Goal: Navigation & Orientation: Find specific page/section

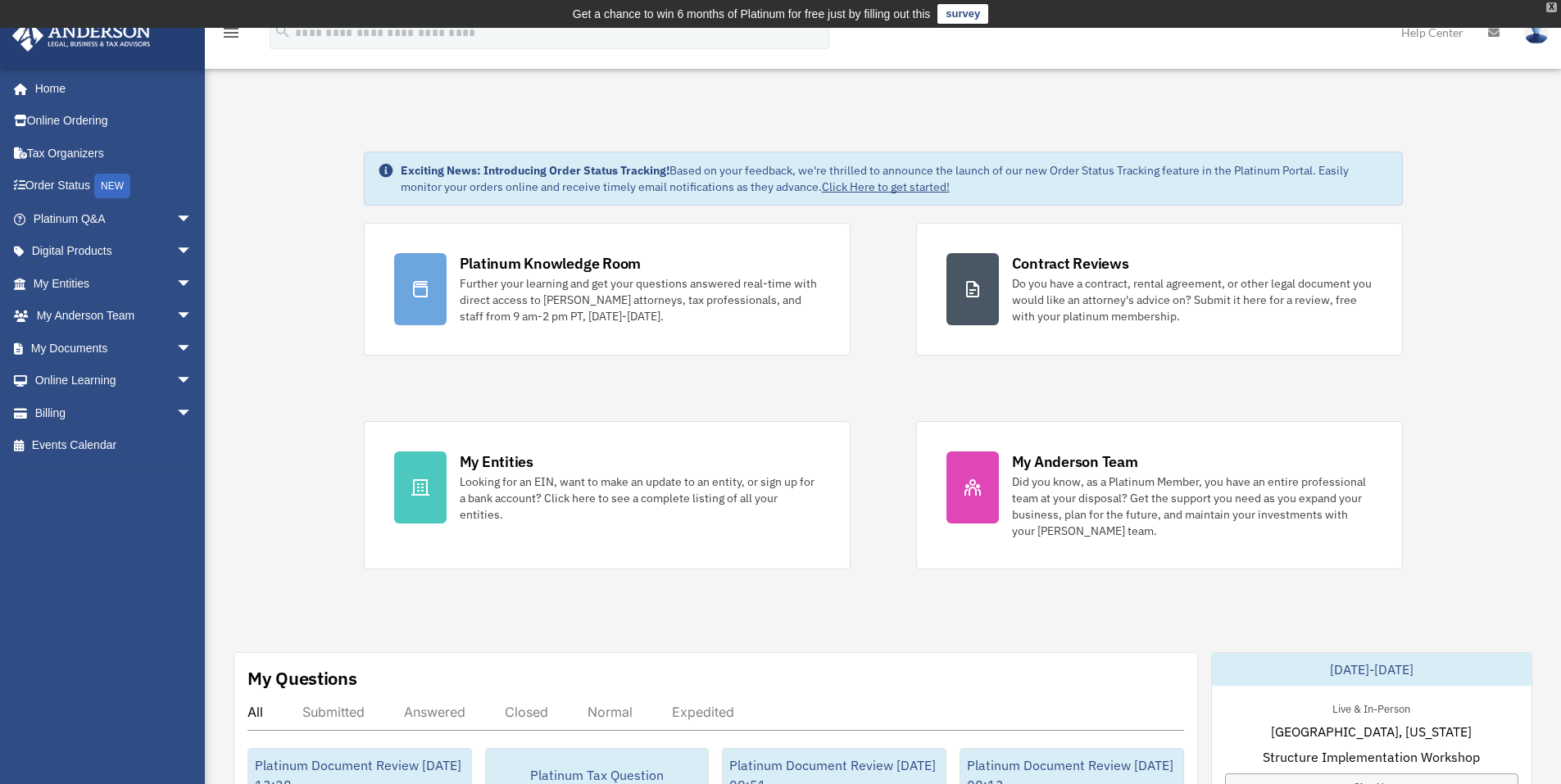
click at [1557, 8] on div "X" at bounding box center [1551, 7] width 10 height 10
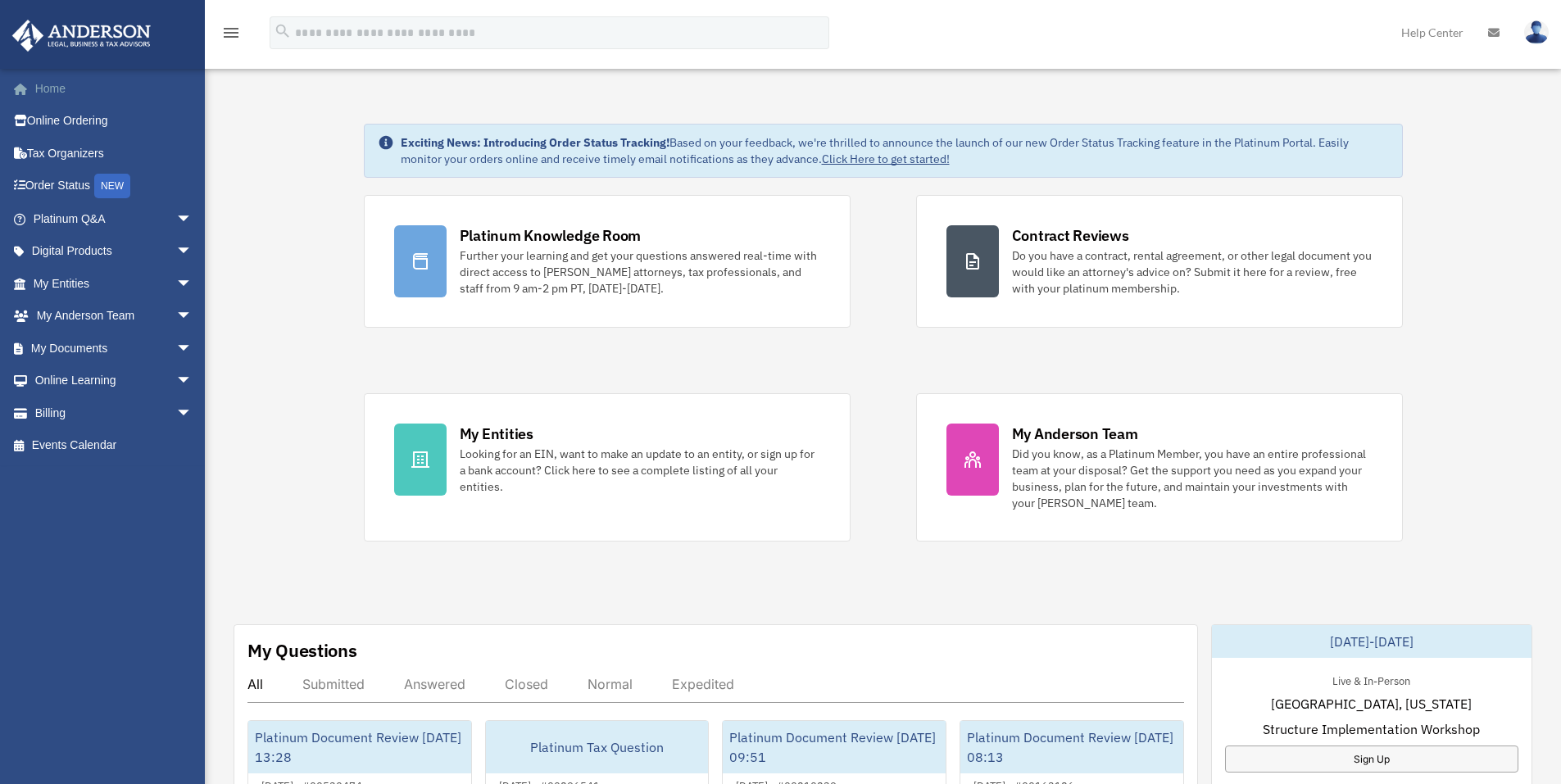
click at [74, 97] on link "Home" at bounding box center [114, 89] width 206 height 33
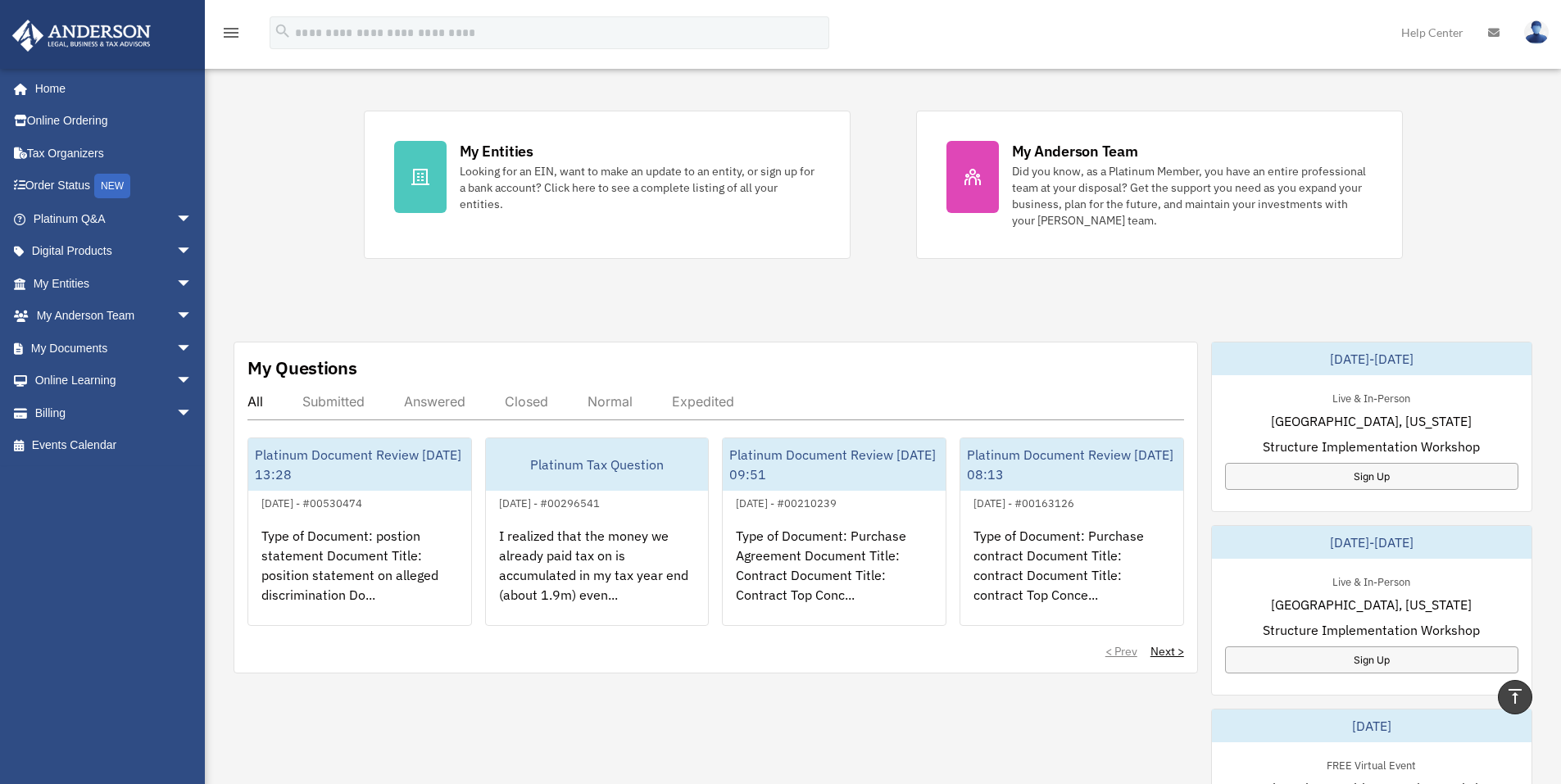
scroll to position [254, 0]
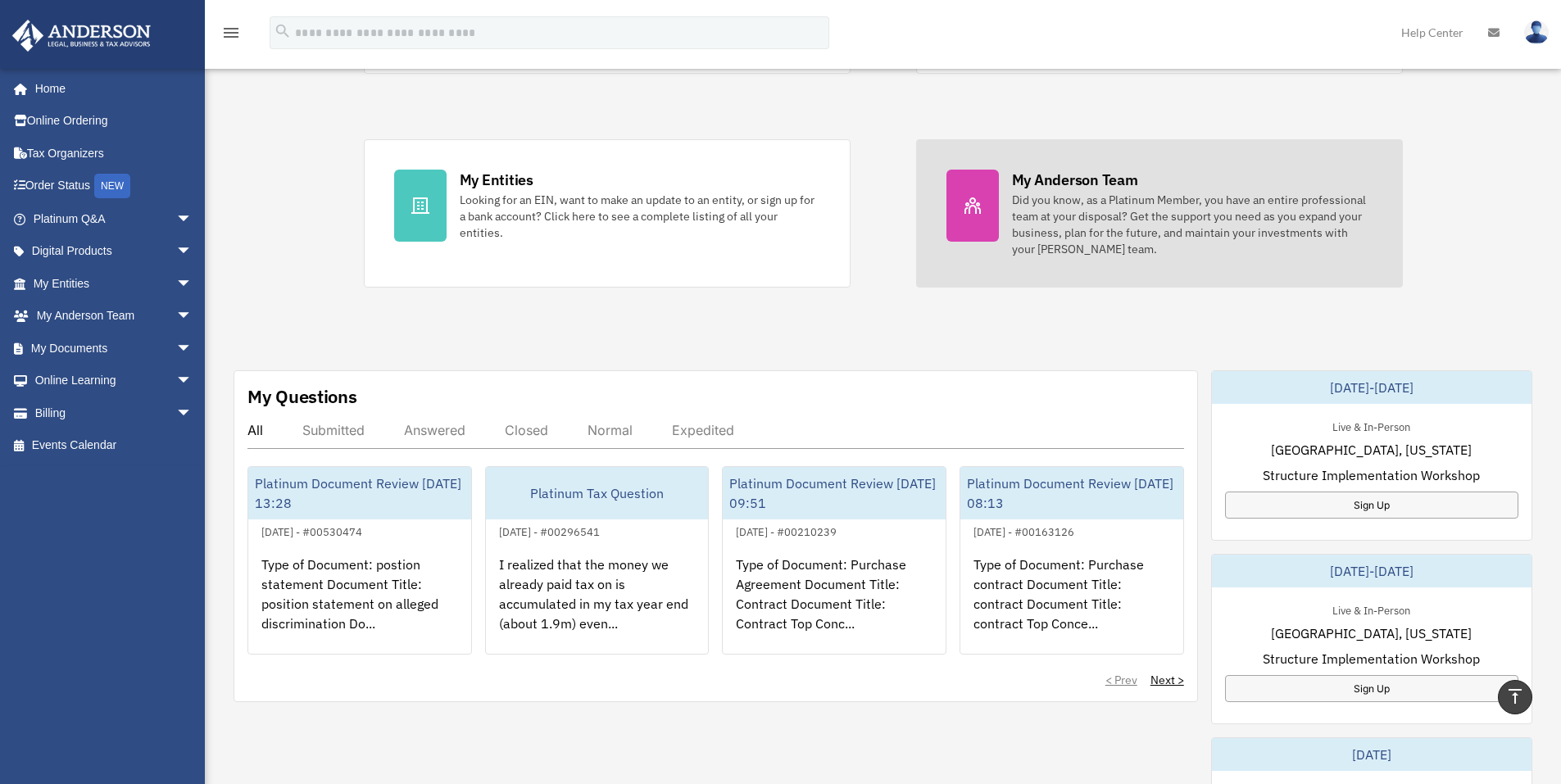
click at [1044, 211] on div "Did you know, as a Platinum Member, you have an entire professional team at you…" at bounding box center [1192, 224] width 361 height 65
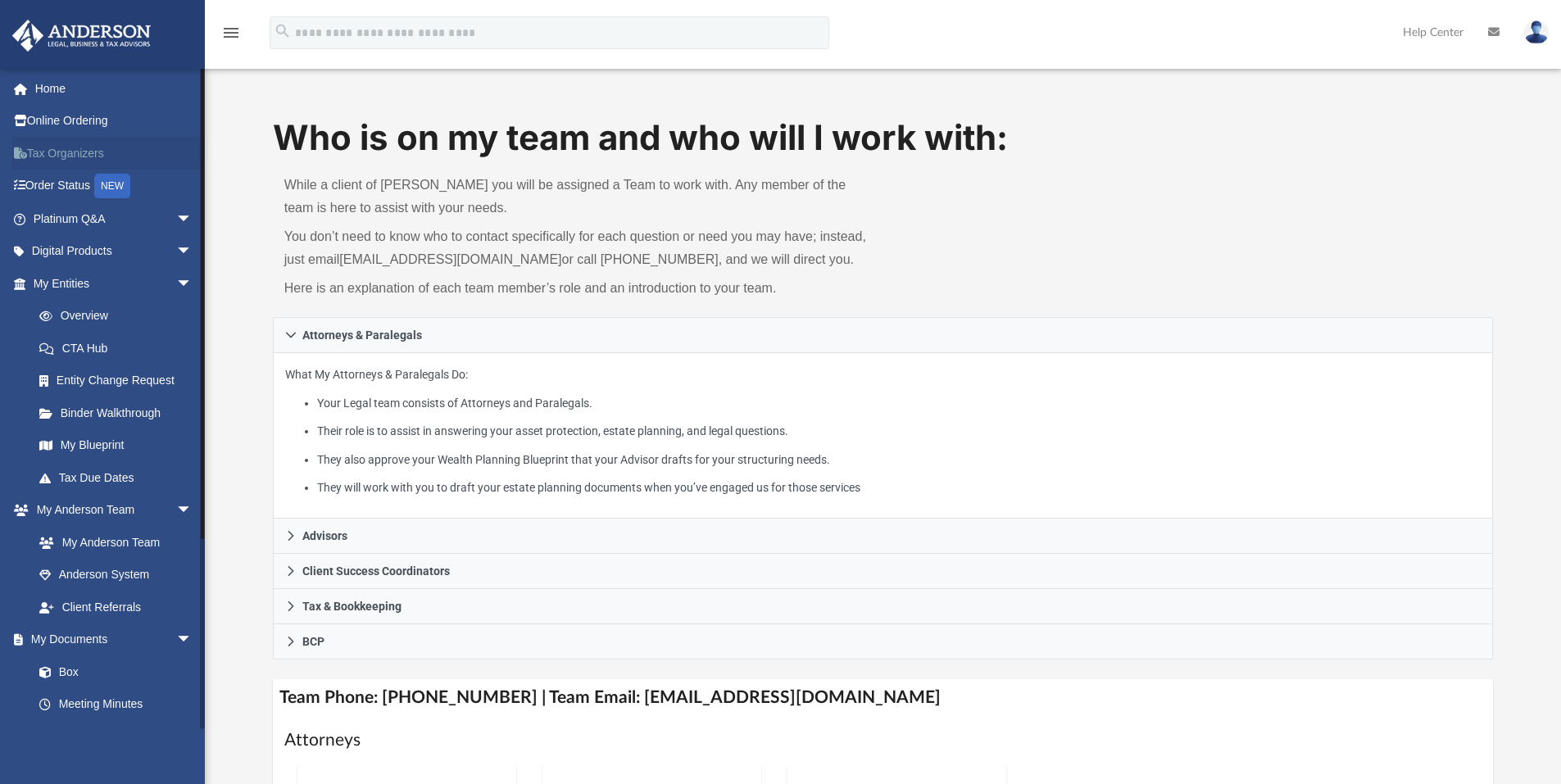
click at [103, 149] on link "Tax Organizers" at bounding box center [114, 153] width 206 height 33
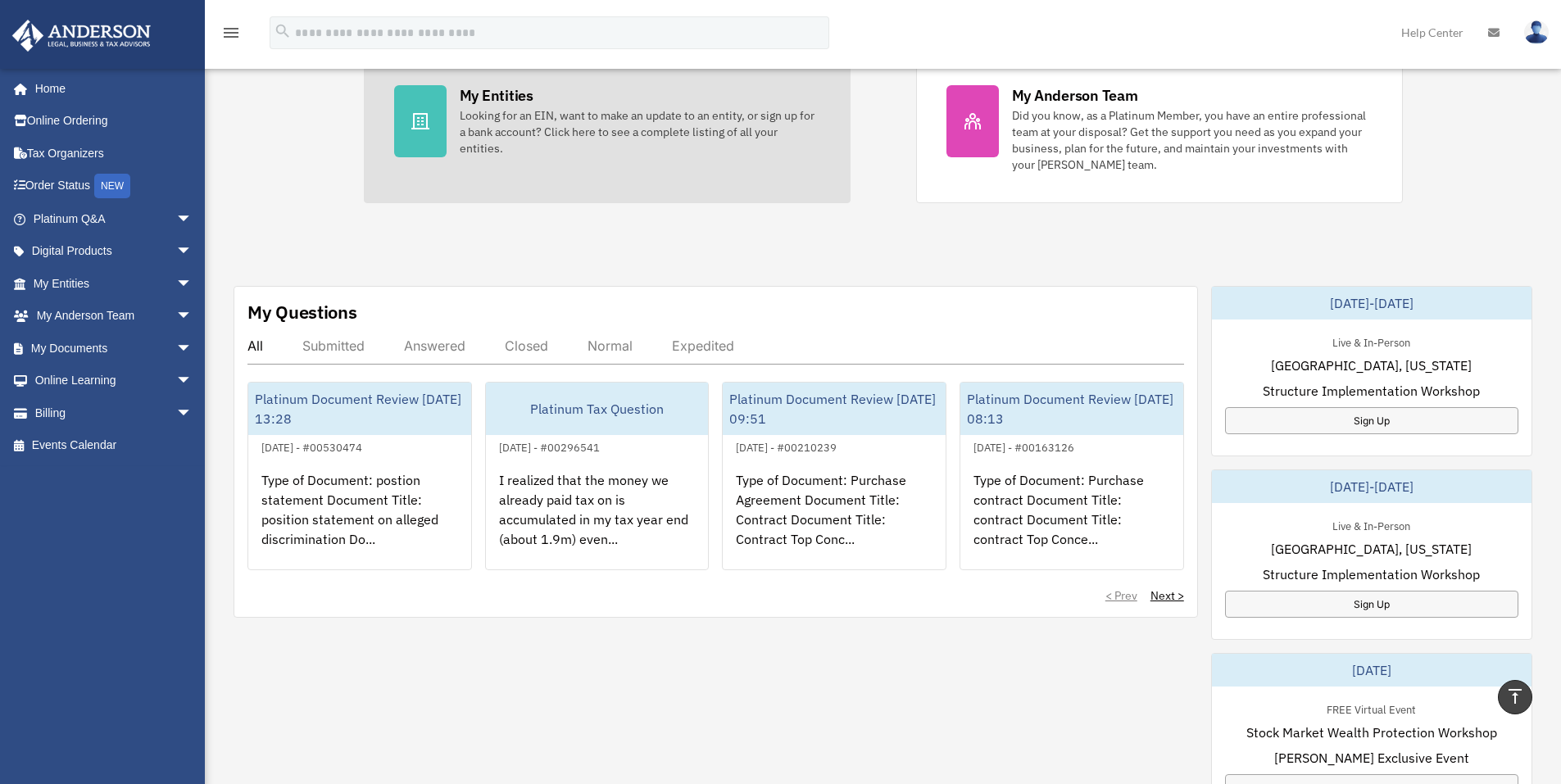
scroll to position [82, 0]
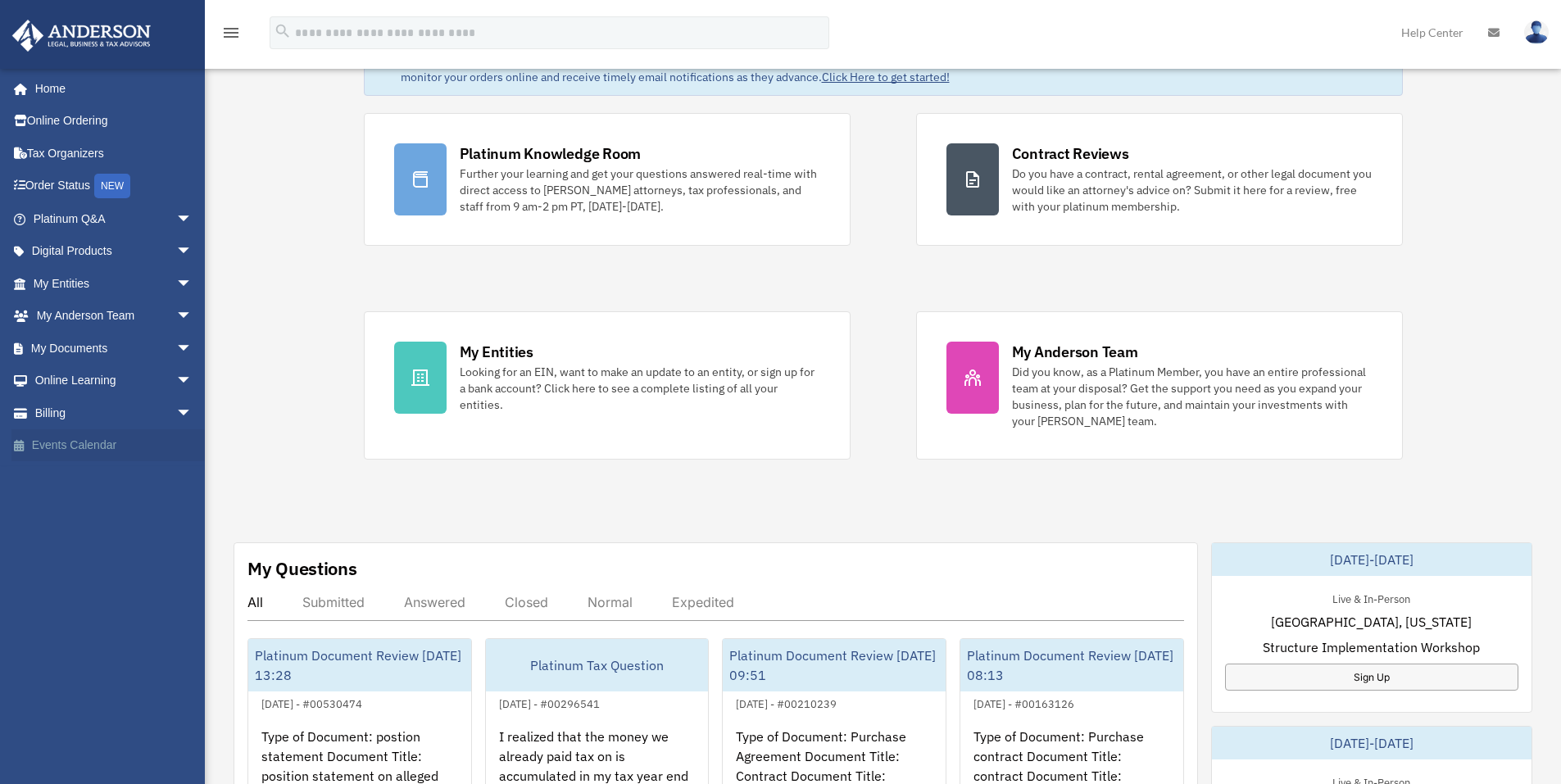
click at [41, 457] on link "Events Calendar" at bounding box center [114, 446] width 206 height 33
click at [50, 448] on link "Events Calendar" at bounding box center [114, 446] width 206 height 33
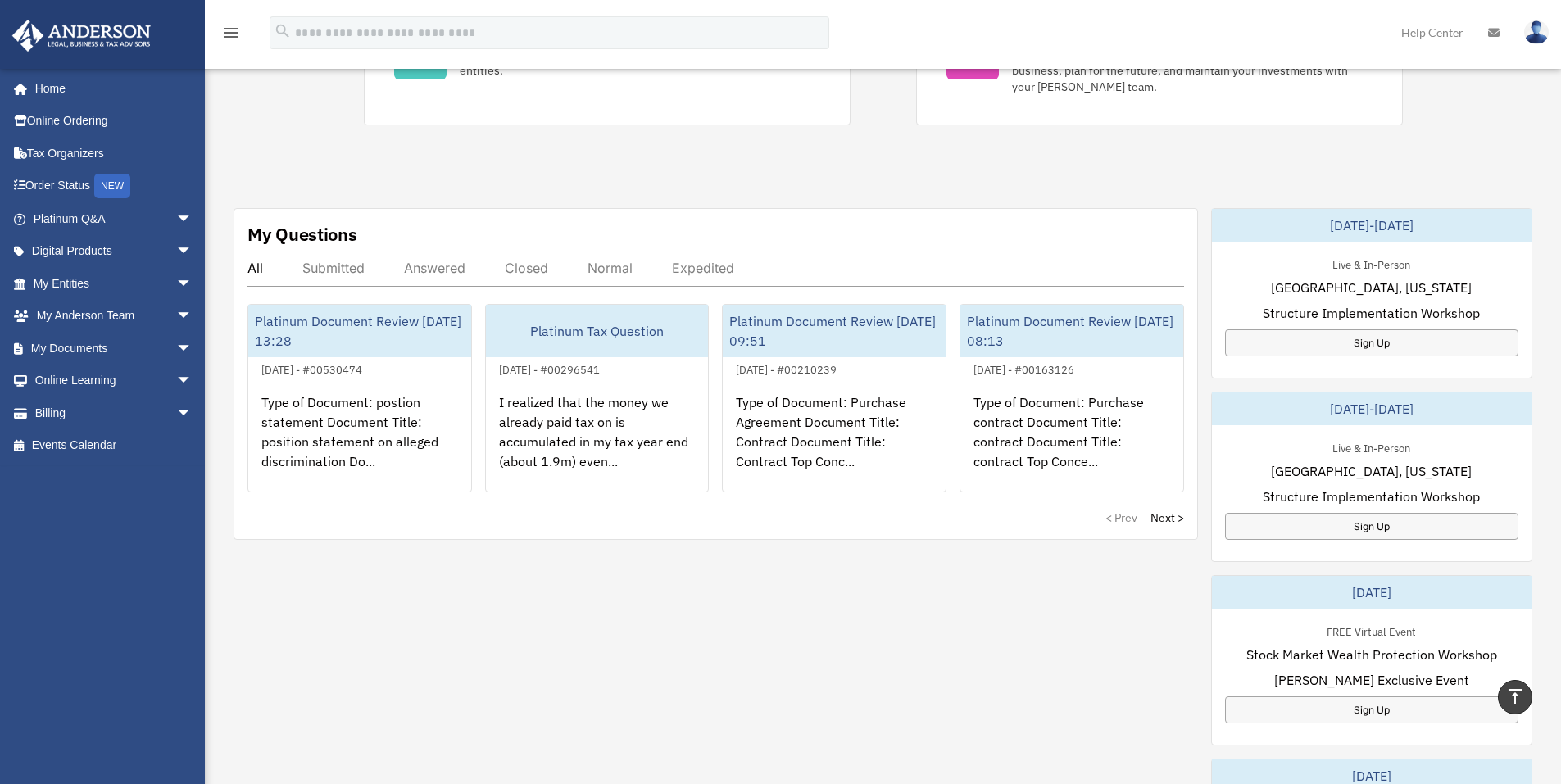
scroll to position [172, 0]
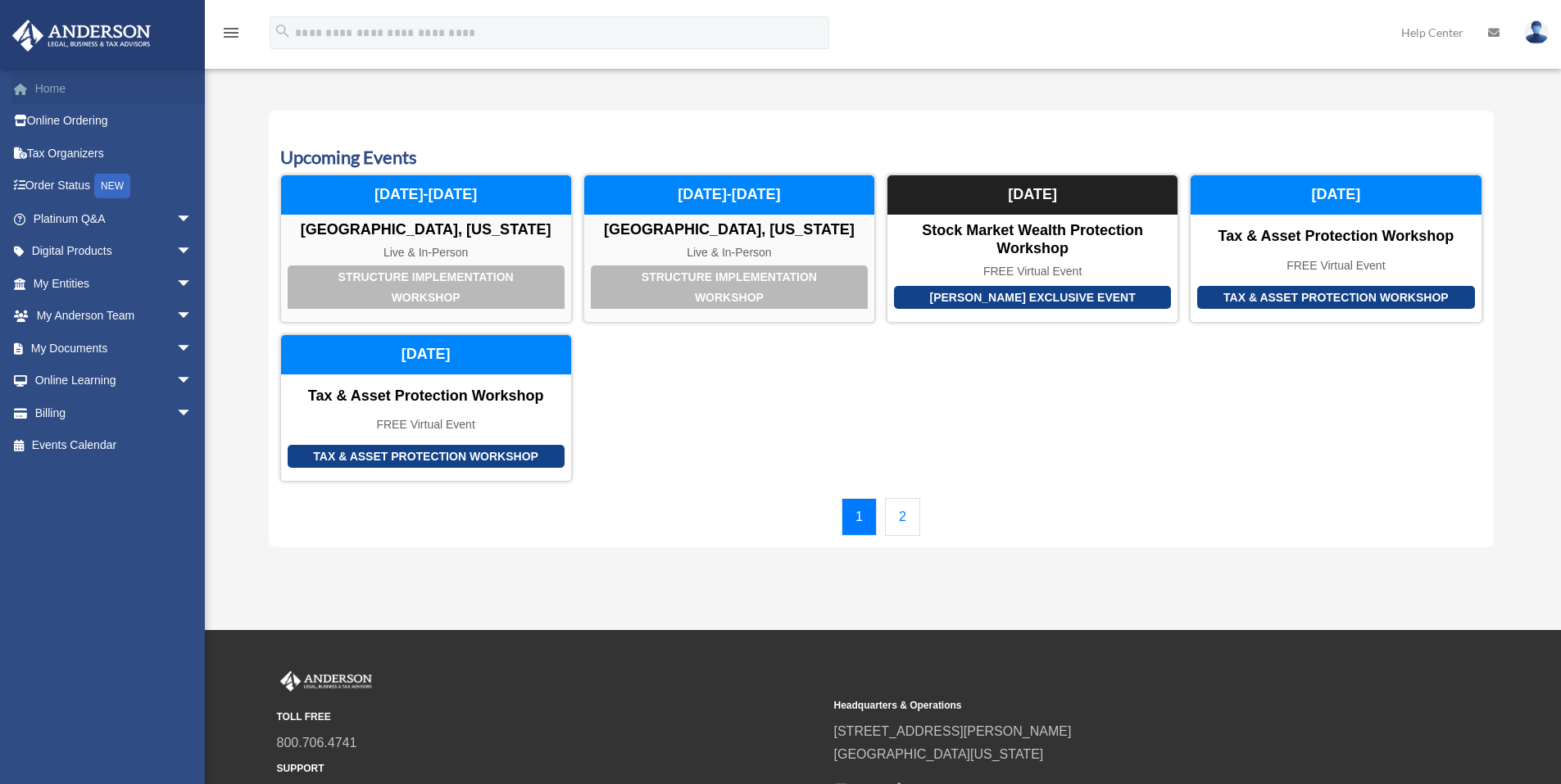
click at [50, 95] on link "Home" at bounding box center [114, 89] width 206 height 33
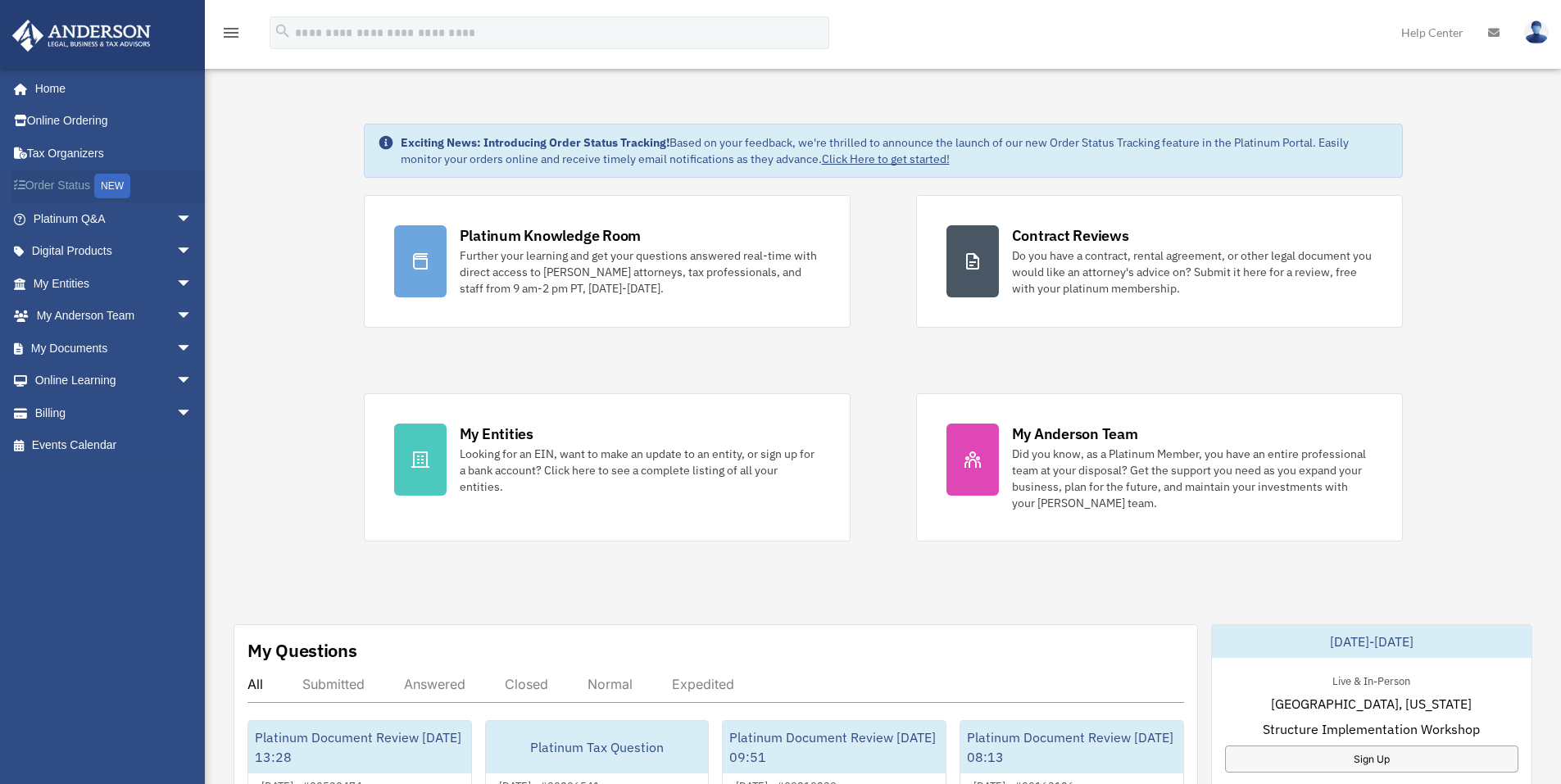
click at [59, 183] on link "Order Status NEW" at bounding box center [114, 186] width 206 height 34
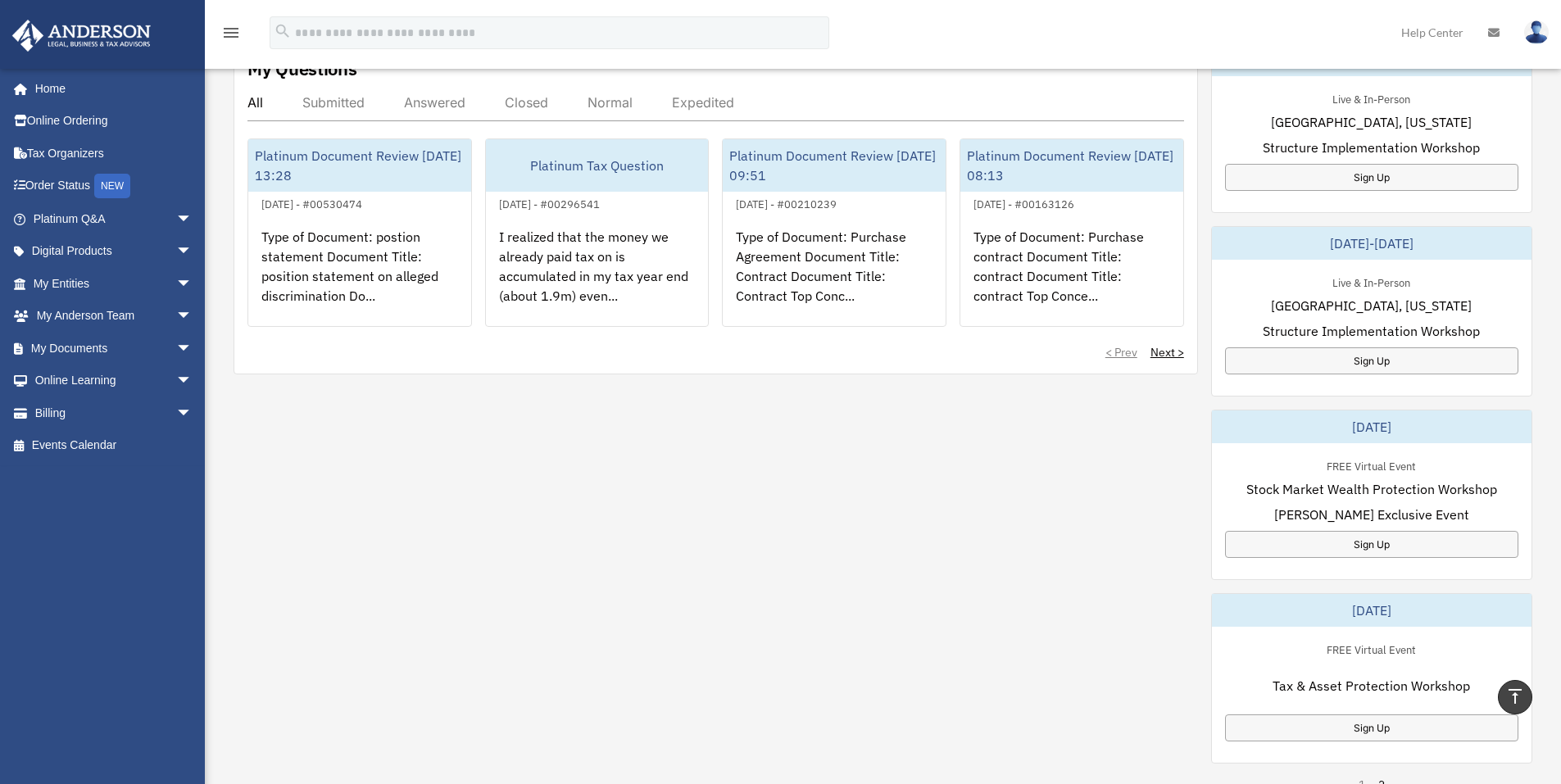
scroll to position [8, 0]
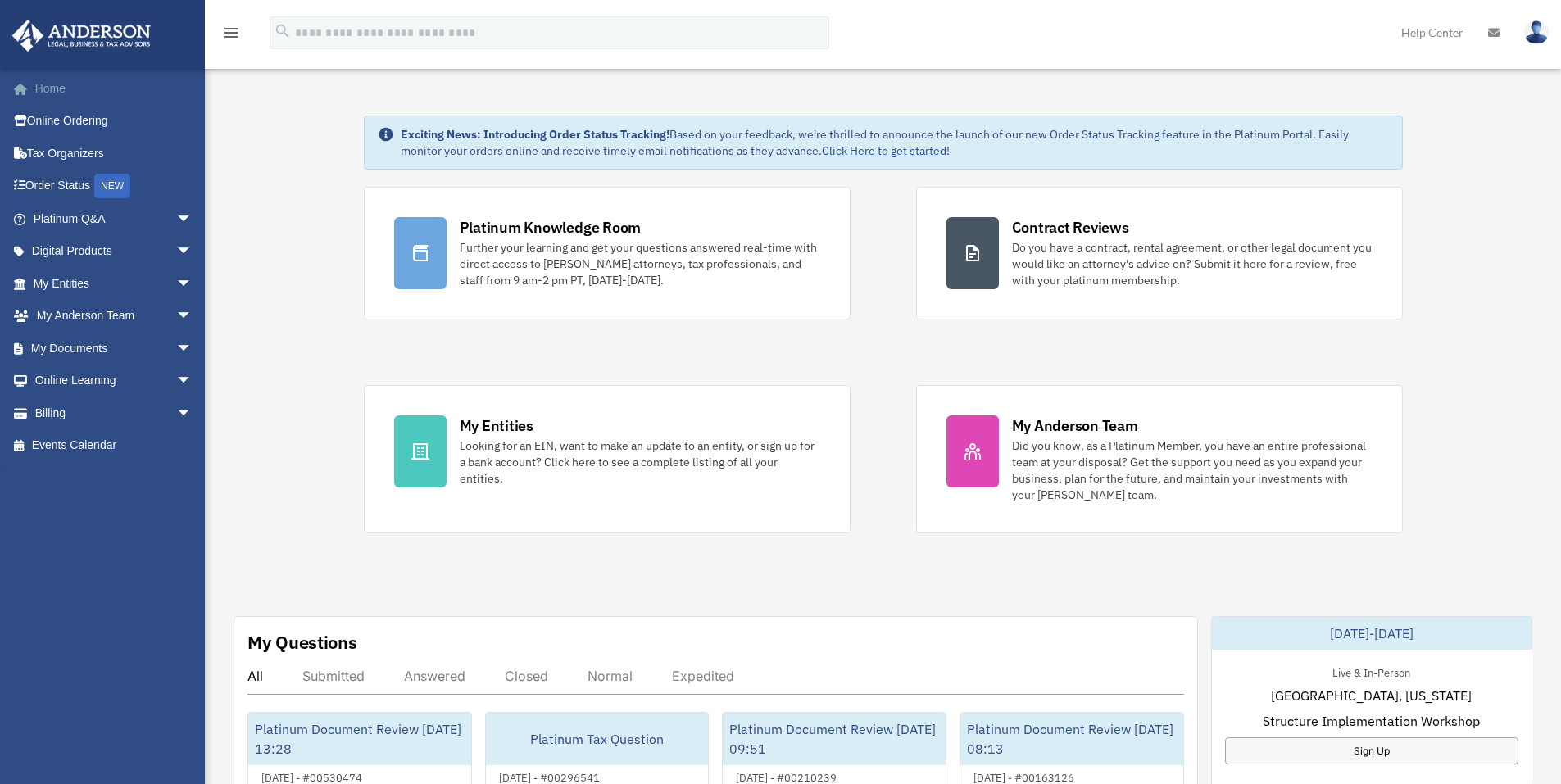
click at [60, 85] on link "Home" at bounding box center [114, 89] width 206 height 33
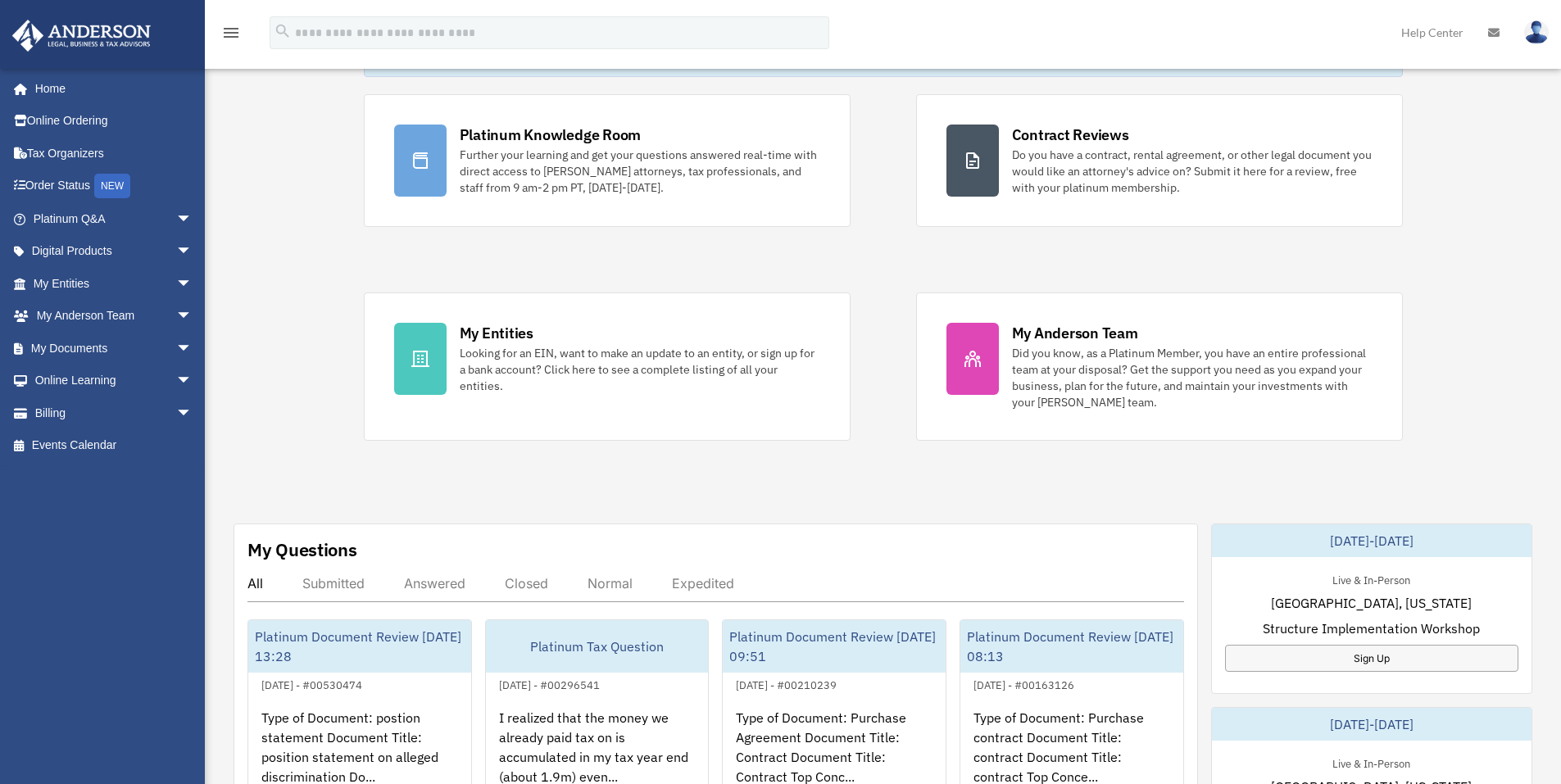
scroll to position [418, 0]
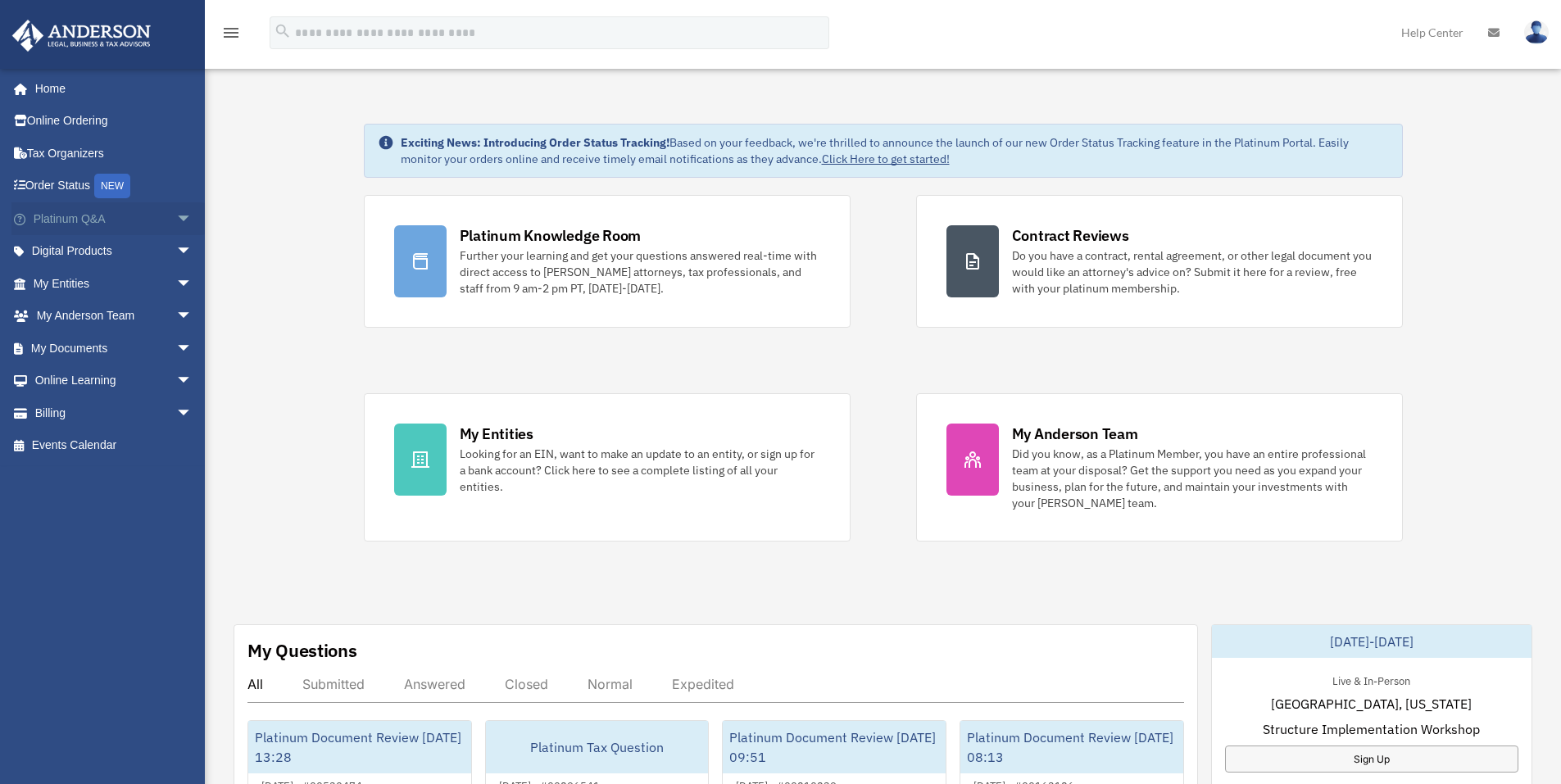
click at [177, 221] on span "arrow_drop_down" at bounding box center [193, 219] width 33 height 34
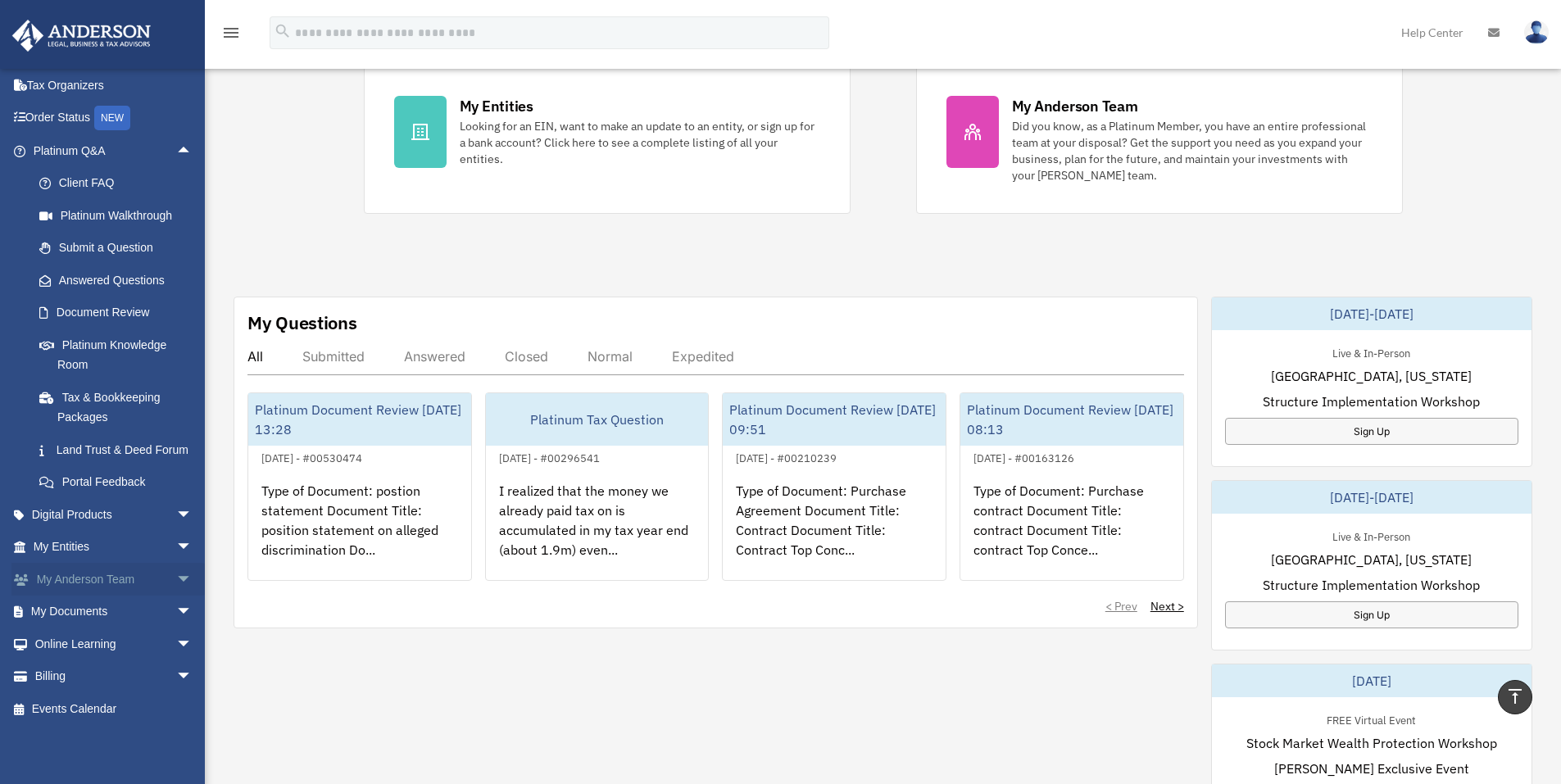
scroll to position [88, 0]
click at [139, 581] on link "My Anderson Team arrow_drop_down" at bounding box center [114, 579] width 206 height 33
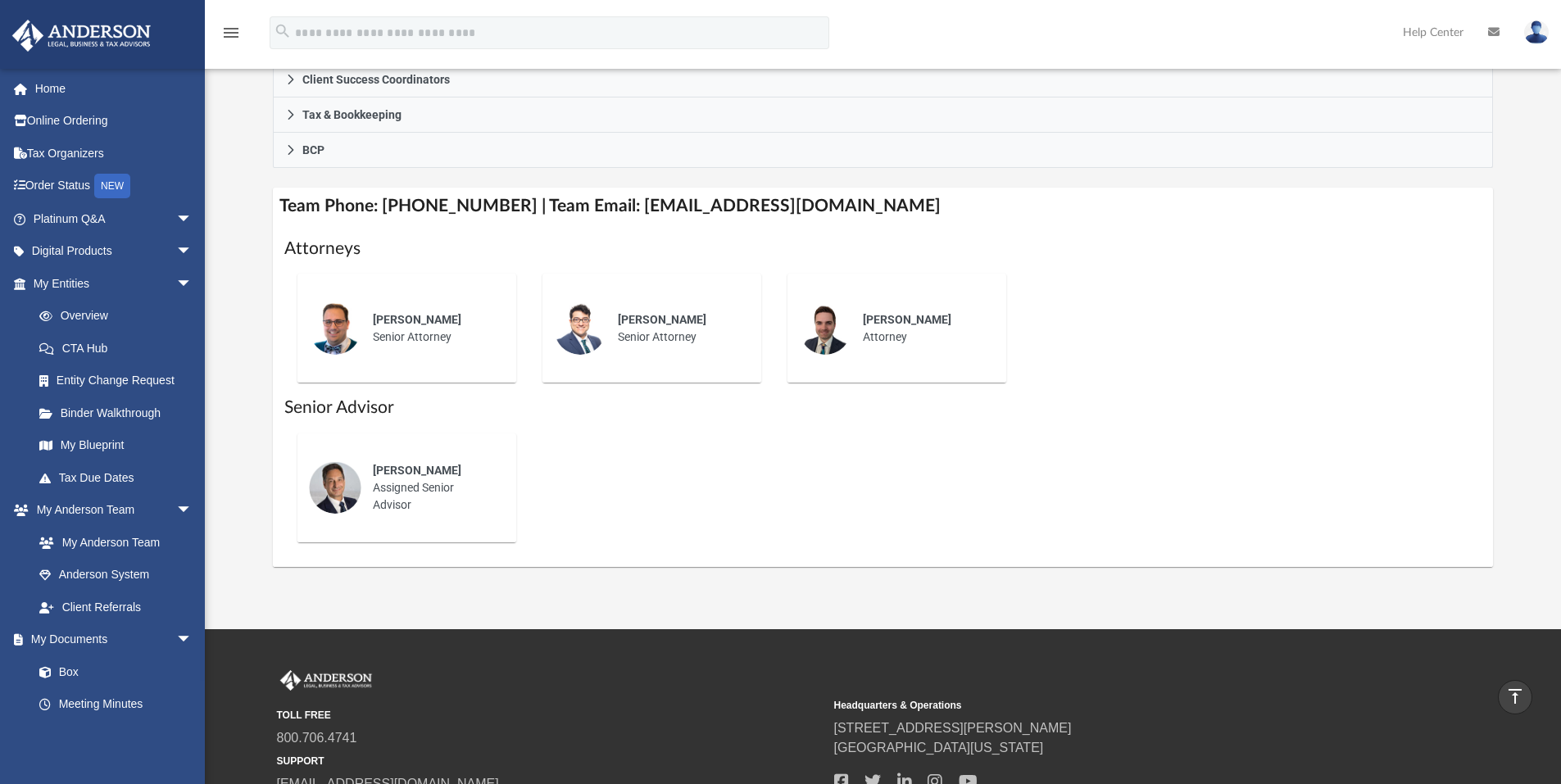
scroll to position [409, 0]
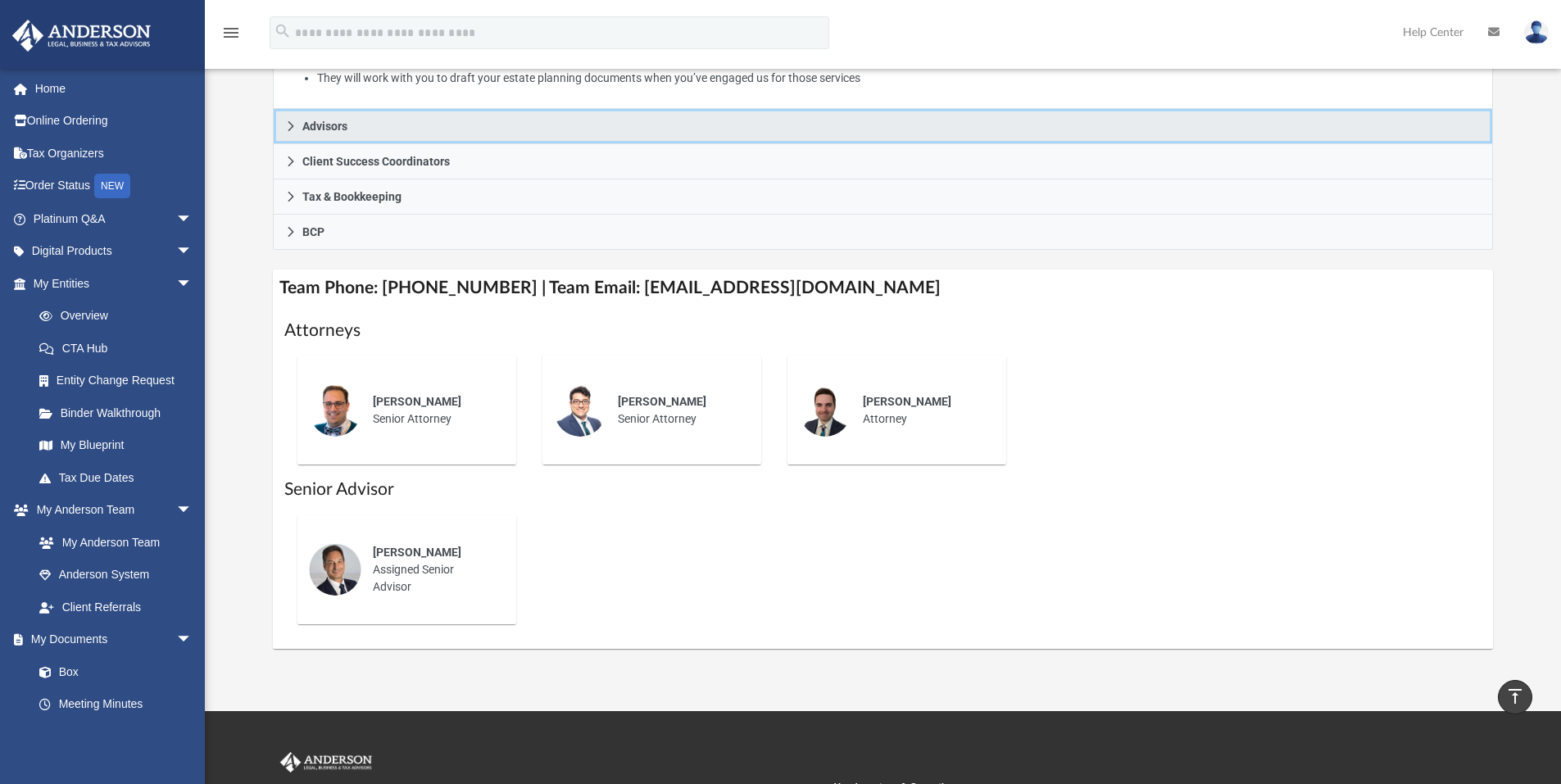
click at [493, 133] on link "Advisors" at bounding box center [884, 126] width 1221 height 36
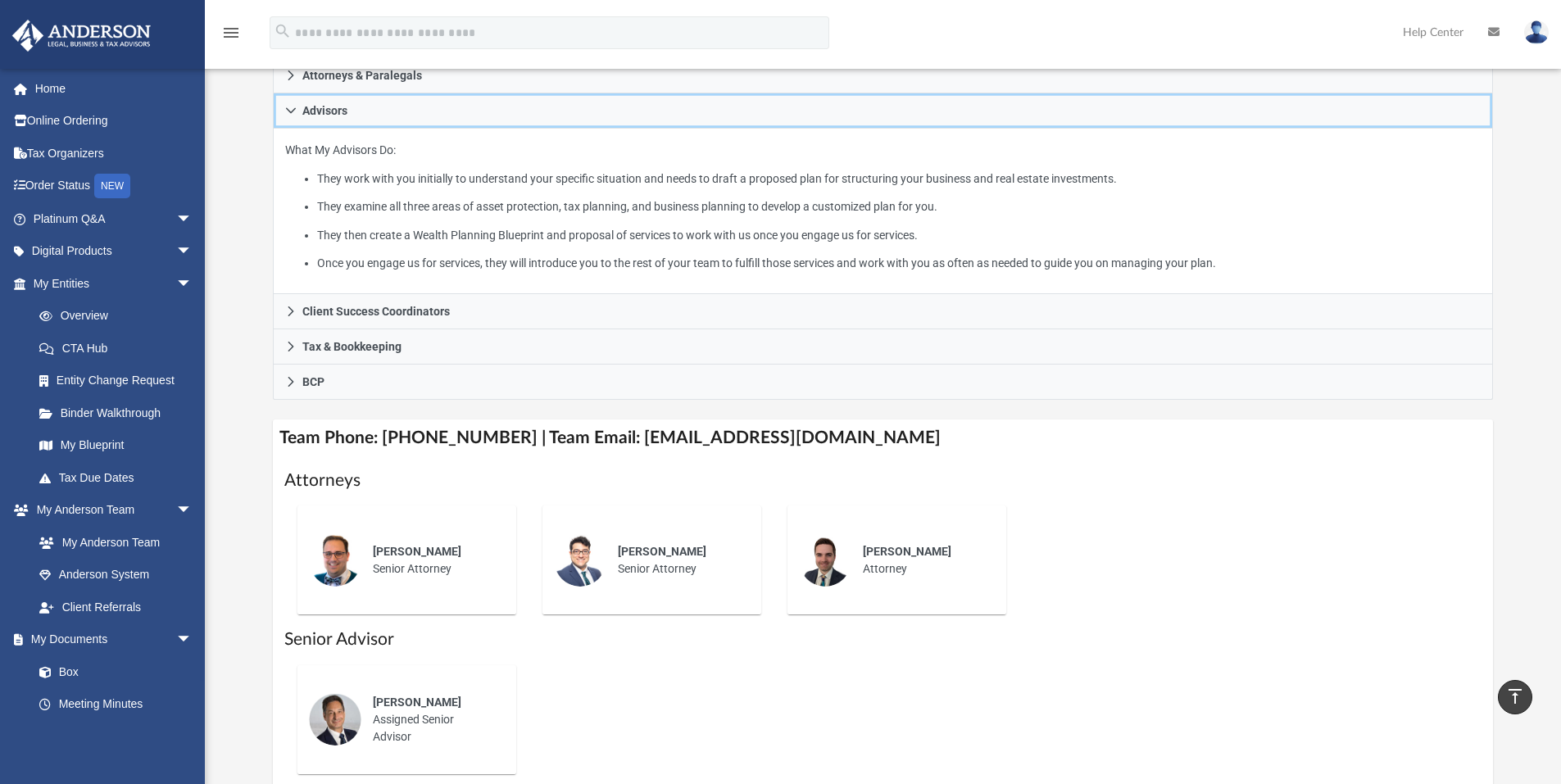
scroll to position [82, 0]
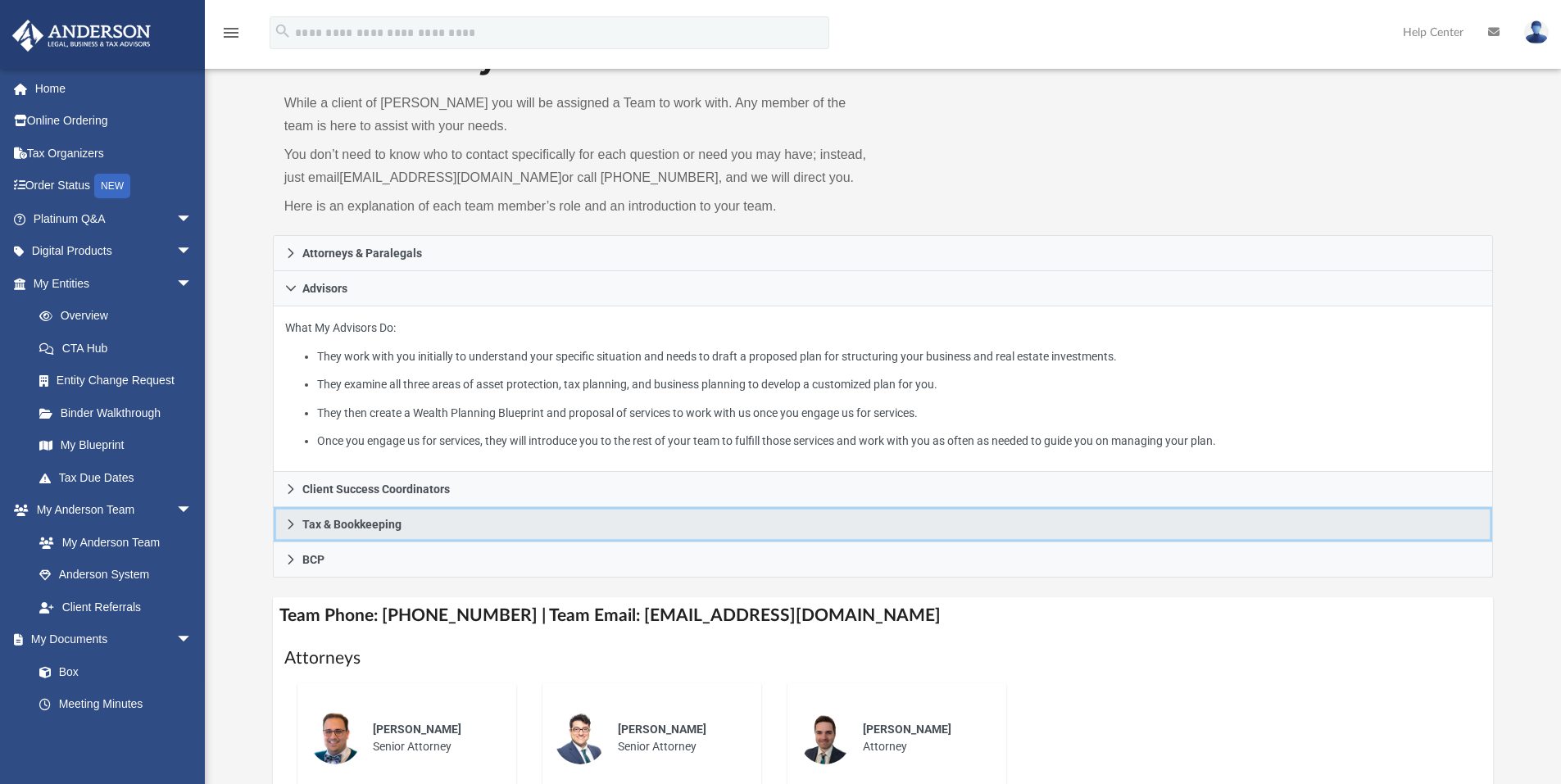
click at [451, 528] on link "Tax & Bookkeeping" at bounding box center [884, 524] width 1221 height 36
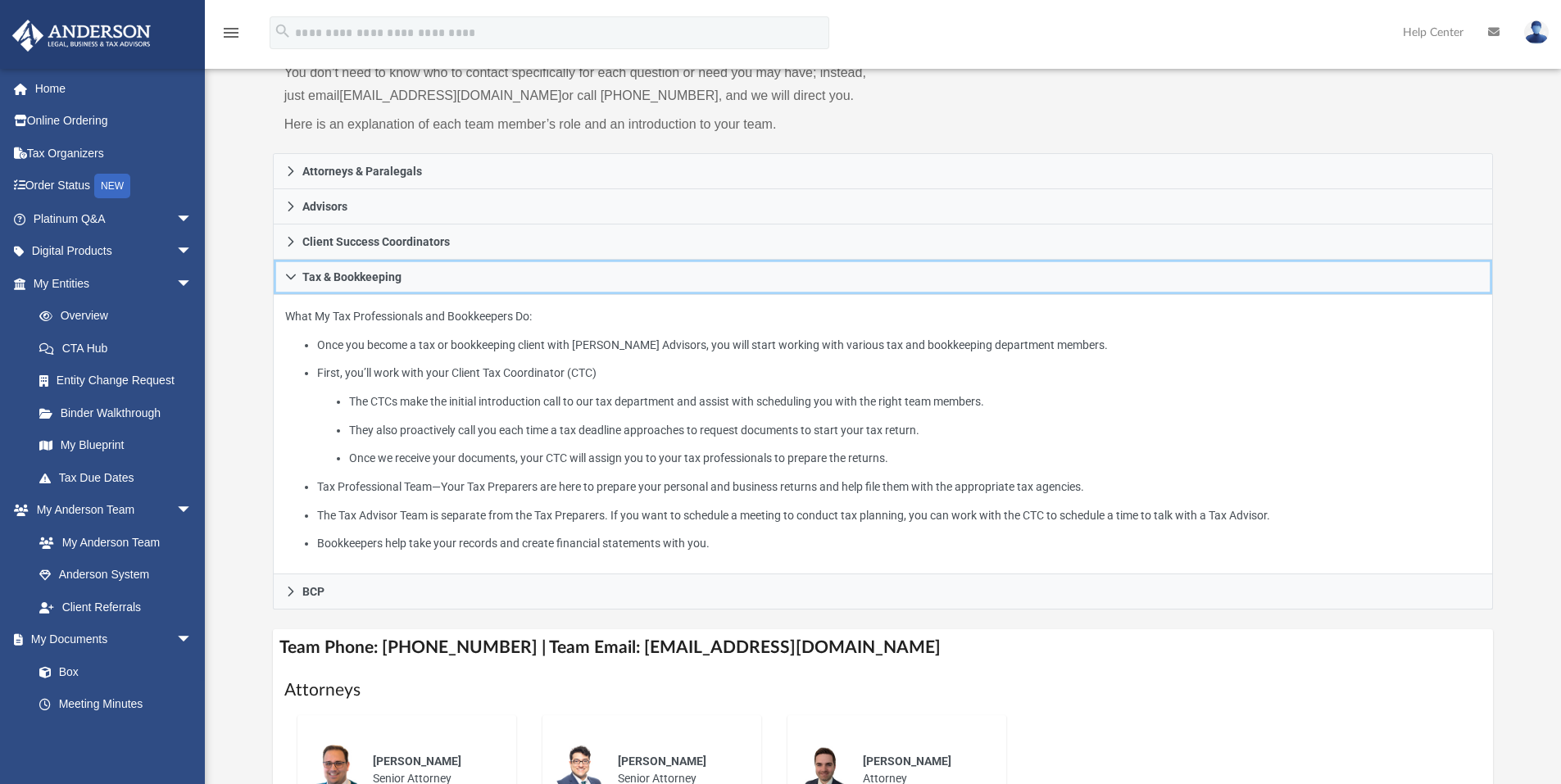
scroll to position [0, 0]
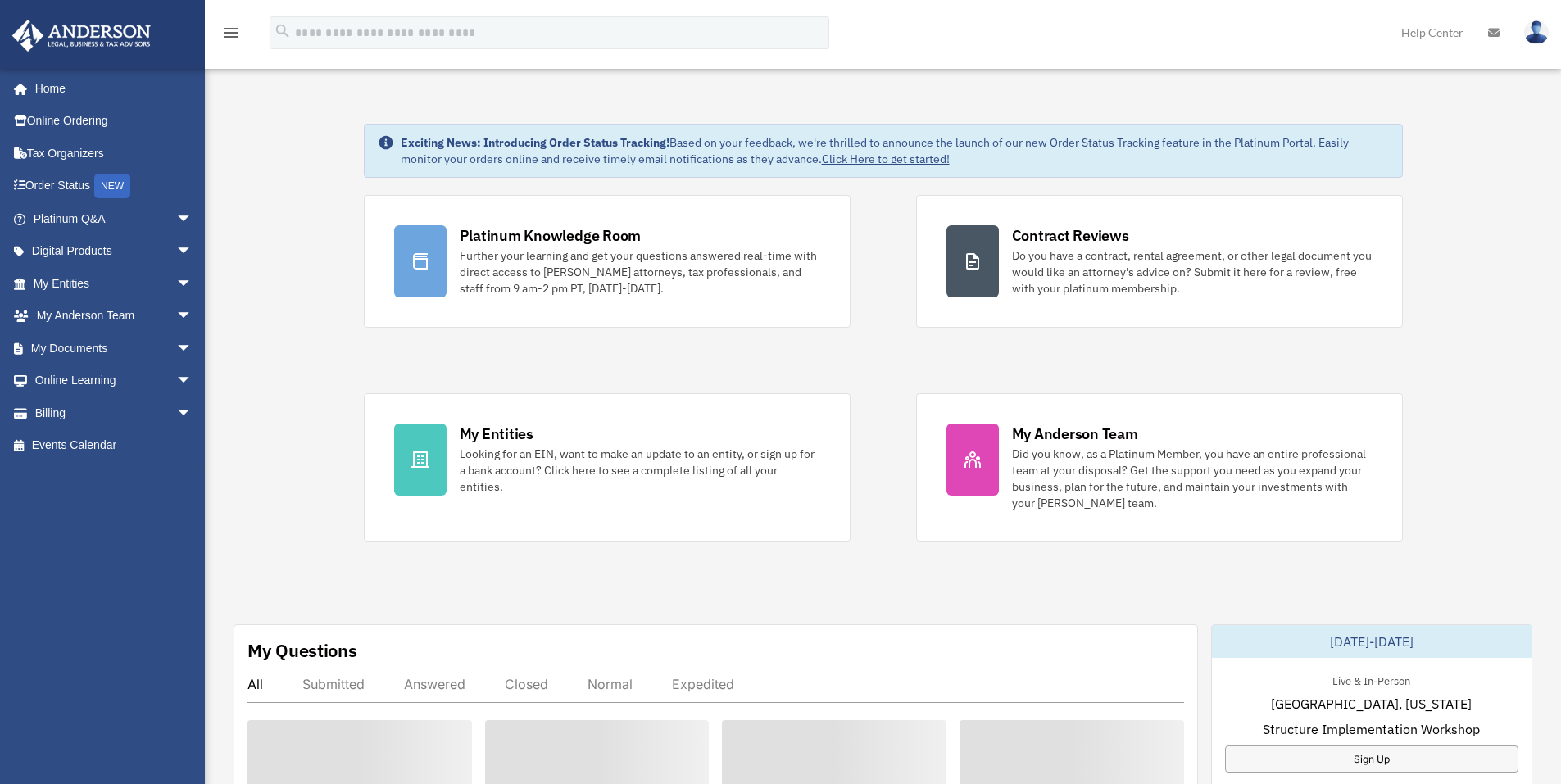
scroll to position [328, 0]
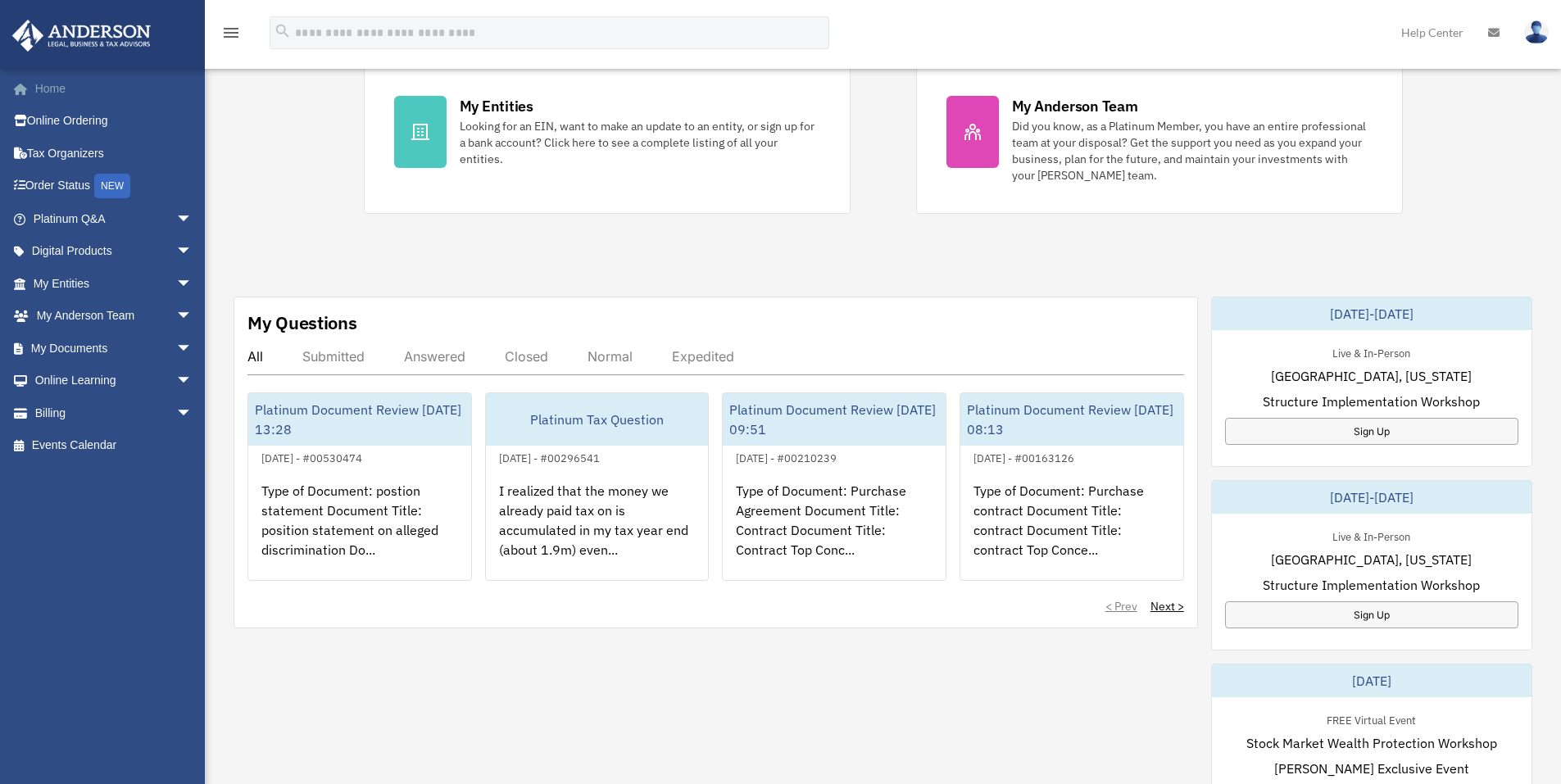
click at [55, 101] on link "Home" at bounding box center [114, 89] width 206 height 33
